Goal: Go to known website: Access a specific website the user already knows

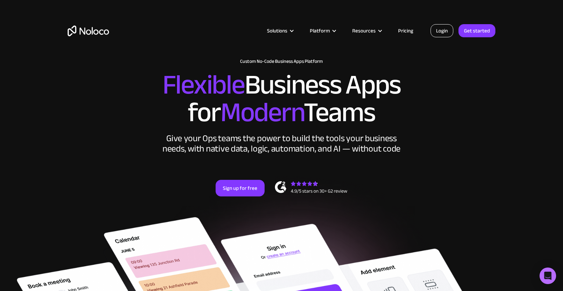
click at [448, 31] on link "Login" at bounding box center [441, 30] width 23 height 13
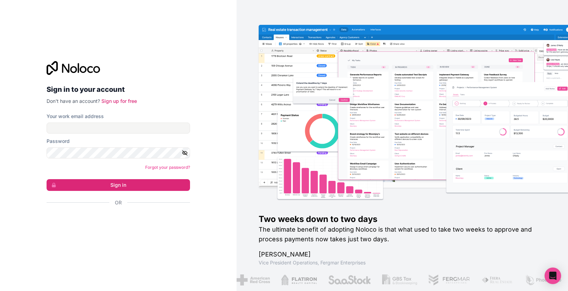
click at [0, 290] on nordpass-portal at bounding box center [0, 291] width 0 height 0
type input "[EMAIL_ADDRESS][DOMAIN_NAME]"
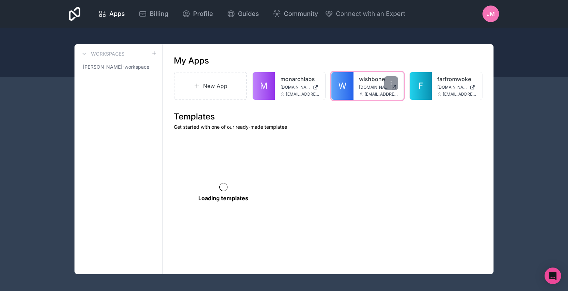
click at [365, 83] on link "wishbone" at bounding box center [378, 79] width 39 height 8
